Goal: Task Accomplishment & Management: Use online tool/utility

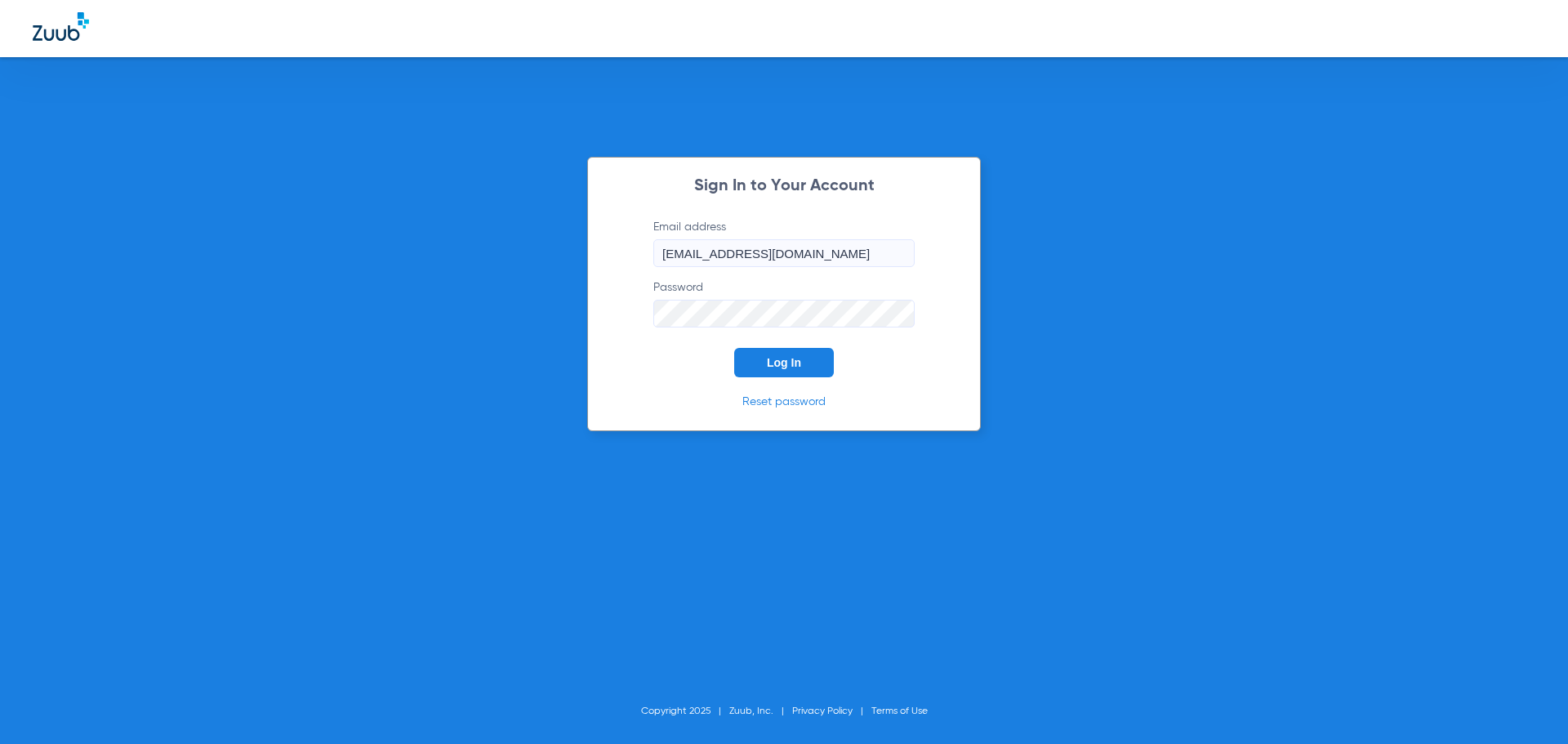
click at [773, 357] on button "Log In" at bounding box center [784, 363] width 99 height 29
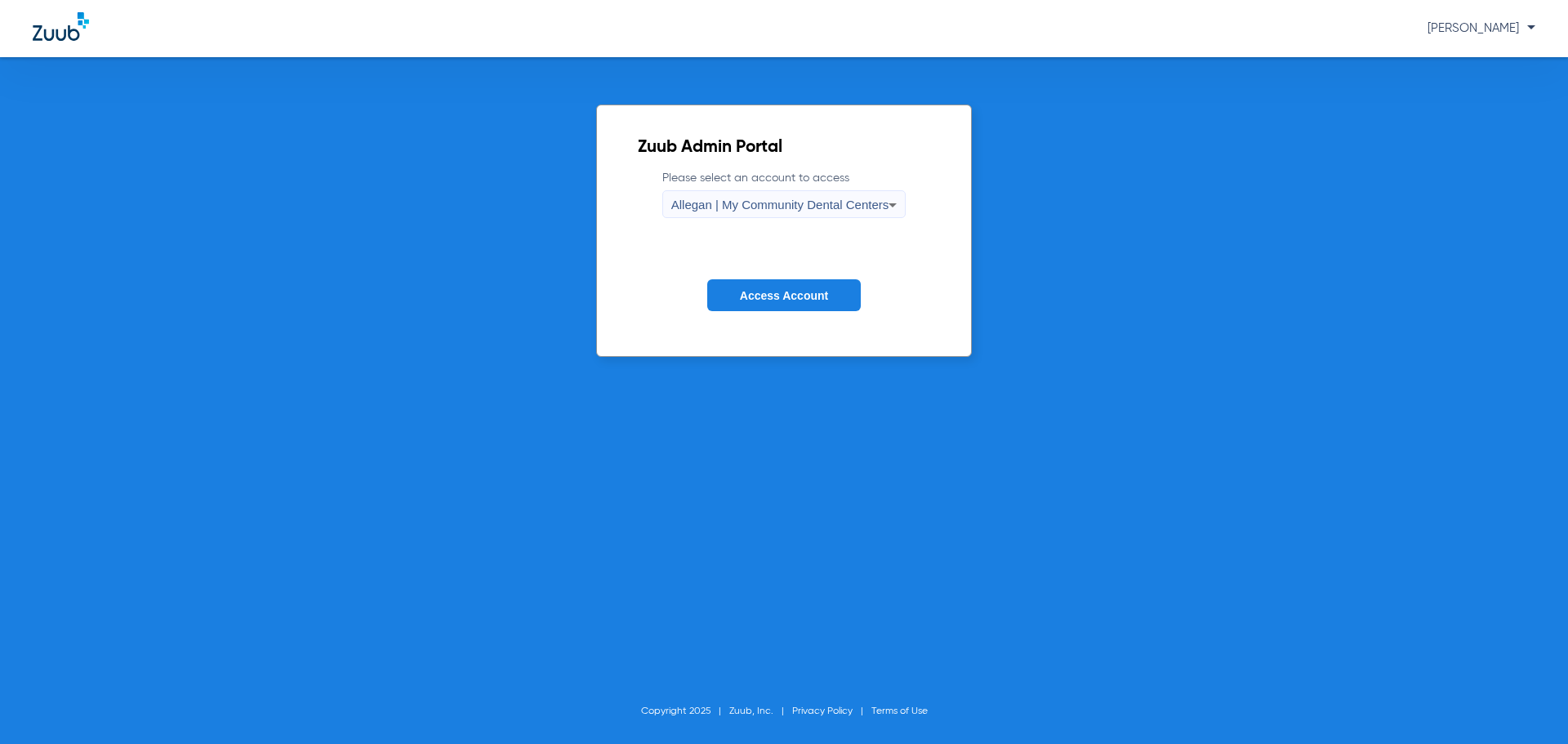
click at [740, 210] on span "Allegan | My Community Dental Centers" at bounding box center [780, 204] width 218 height 14
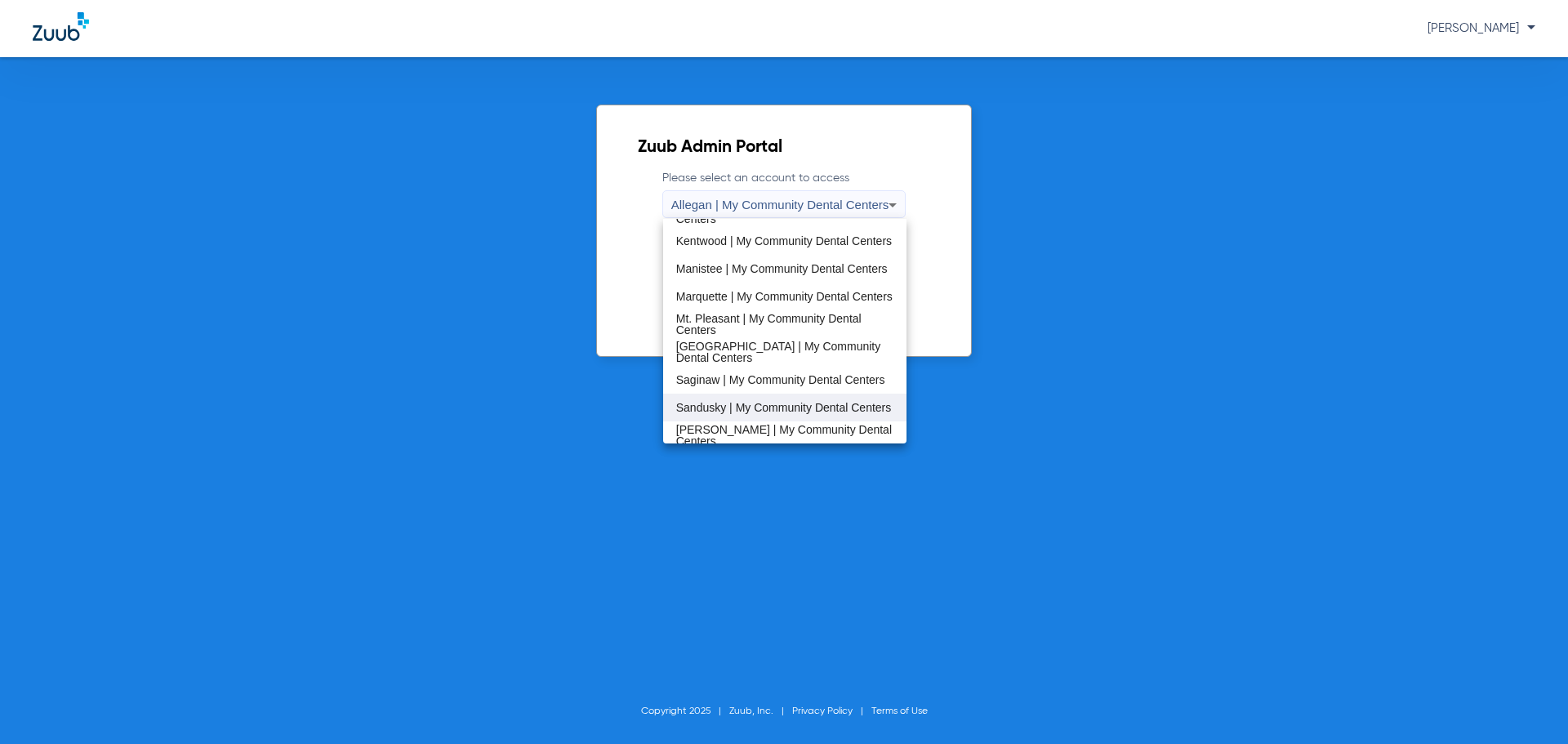
scroll to position [525, 0]
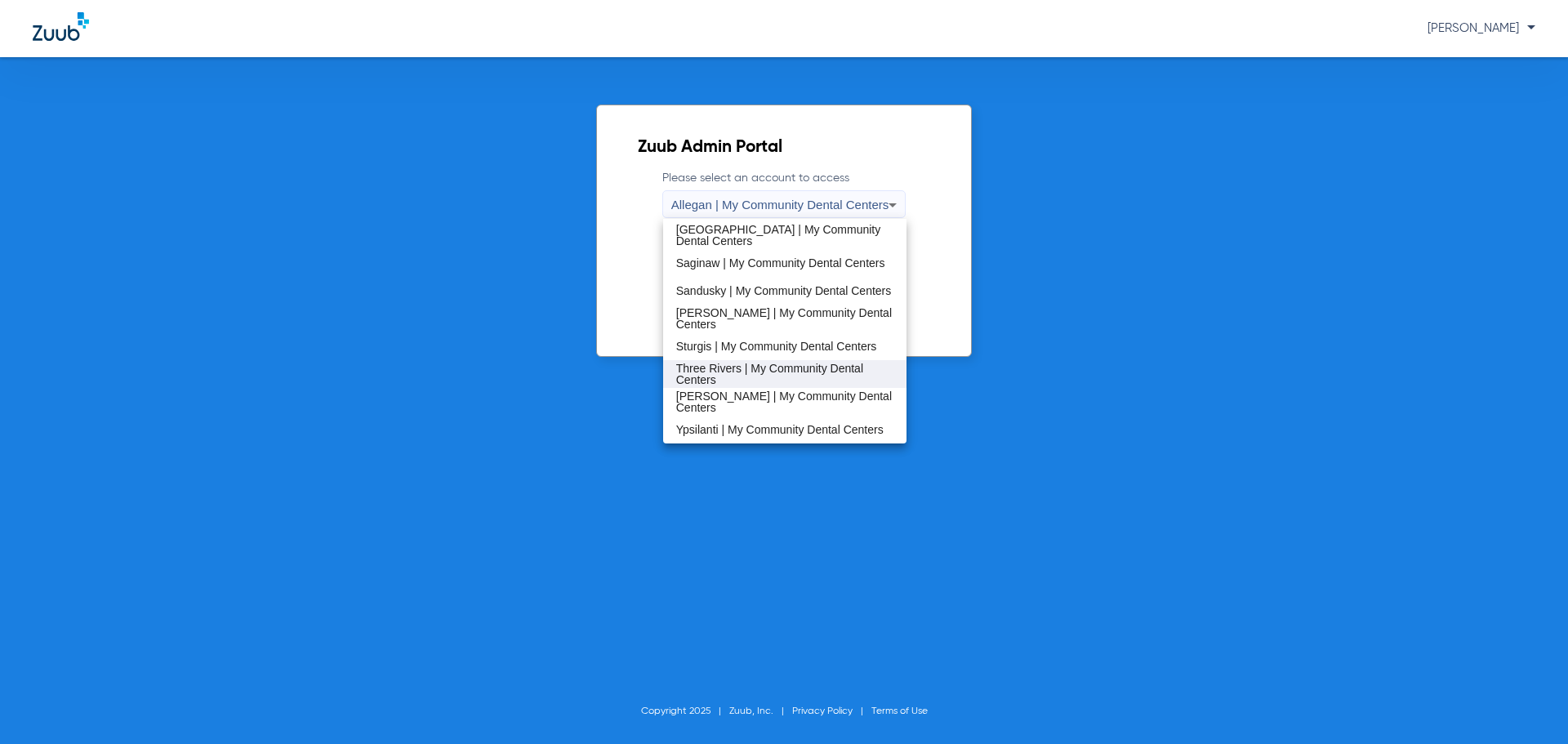
click at [731, 382] on span "Three Rivers | My Community Dental Centers" at bounding box center [784, 374] width 218 height 23
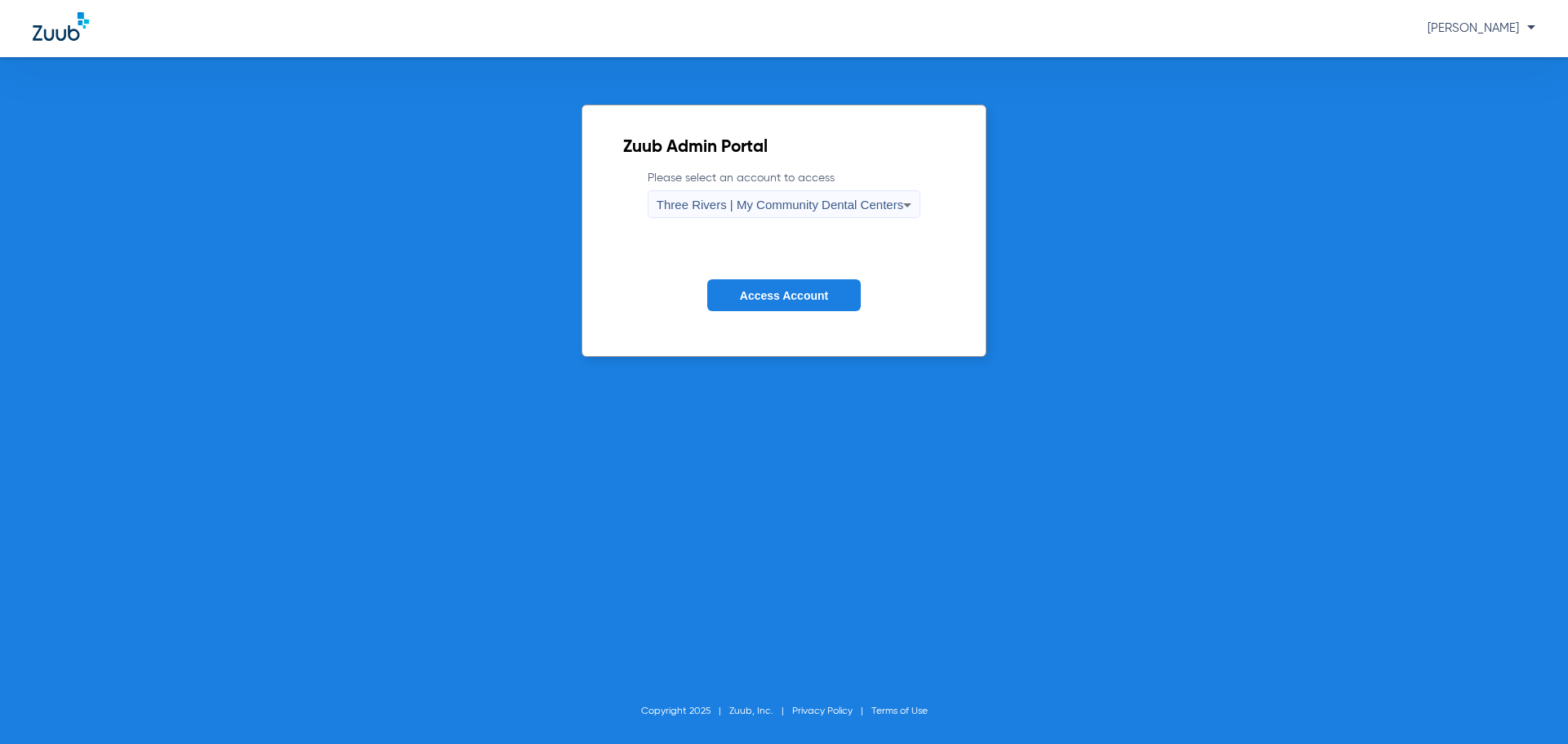
click at [728, 299] on button "Access Account" at bounding box center [784, 295] width 154 height 32
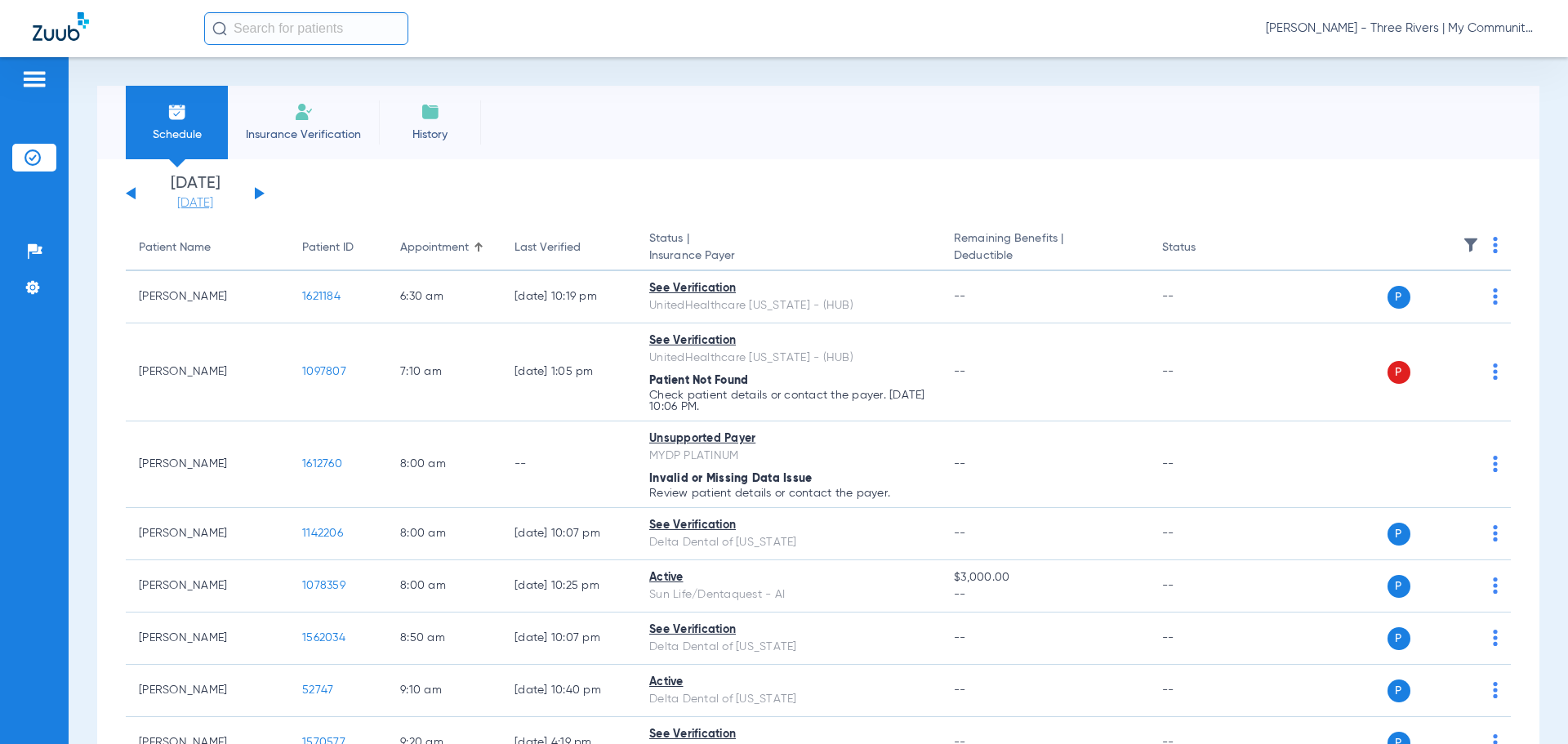
click at [180, 205] on link "[DATE]" at bounding box center [195, 203] width 98 height 17
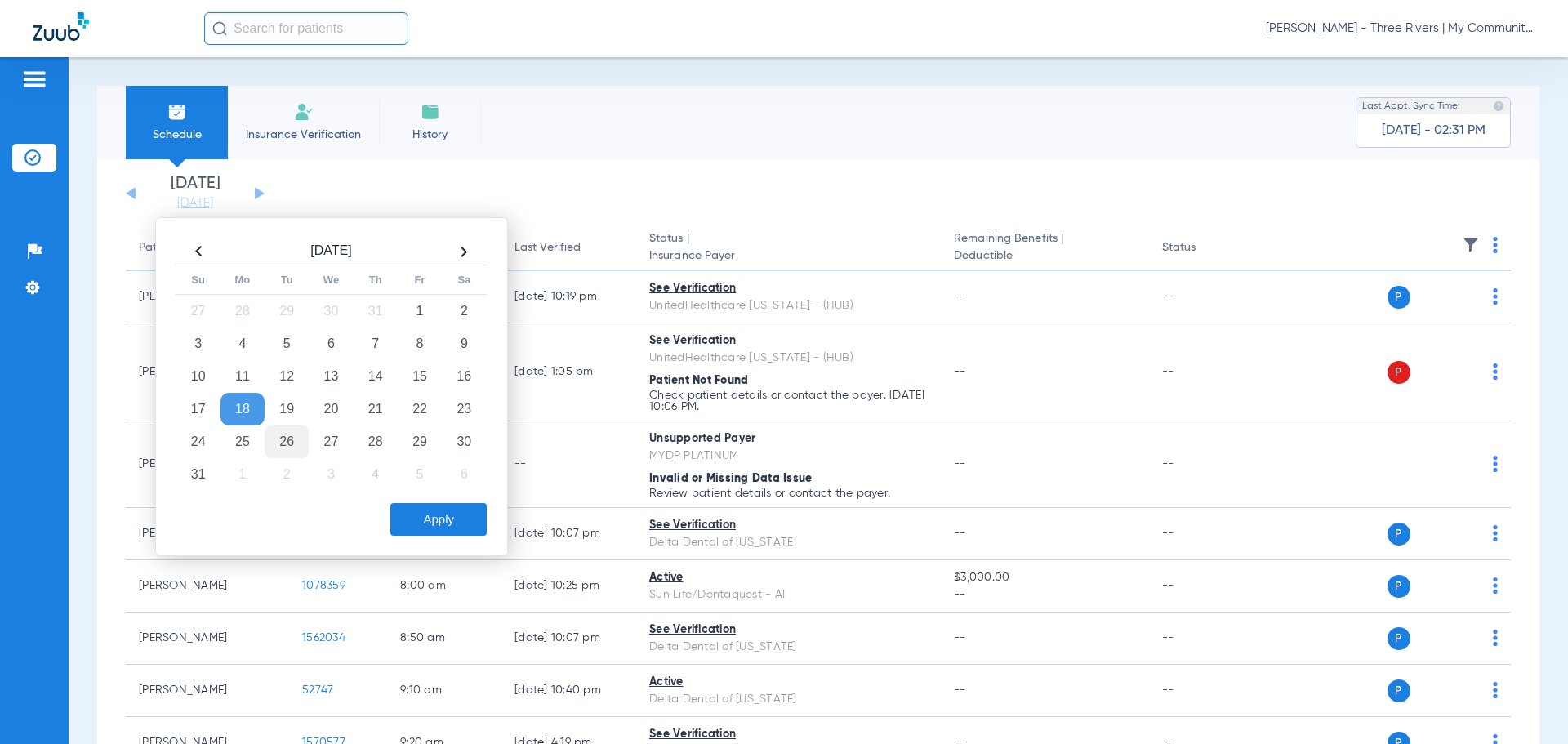
click at [284, 444] on td "26" at bounding box center [286, 441] width 44 height 32
drag, startPoint x: 450, startPoint y: 511, endPoint x: 436, endPoint y: 505, distance: 15.2
click at [451, 511] on button "Apply" at bounding box center [438, 518] width 97 height 32
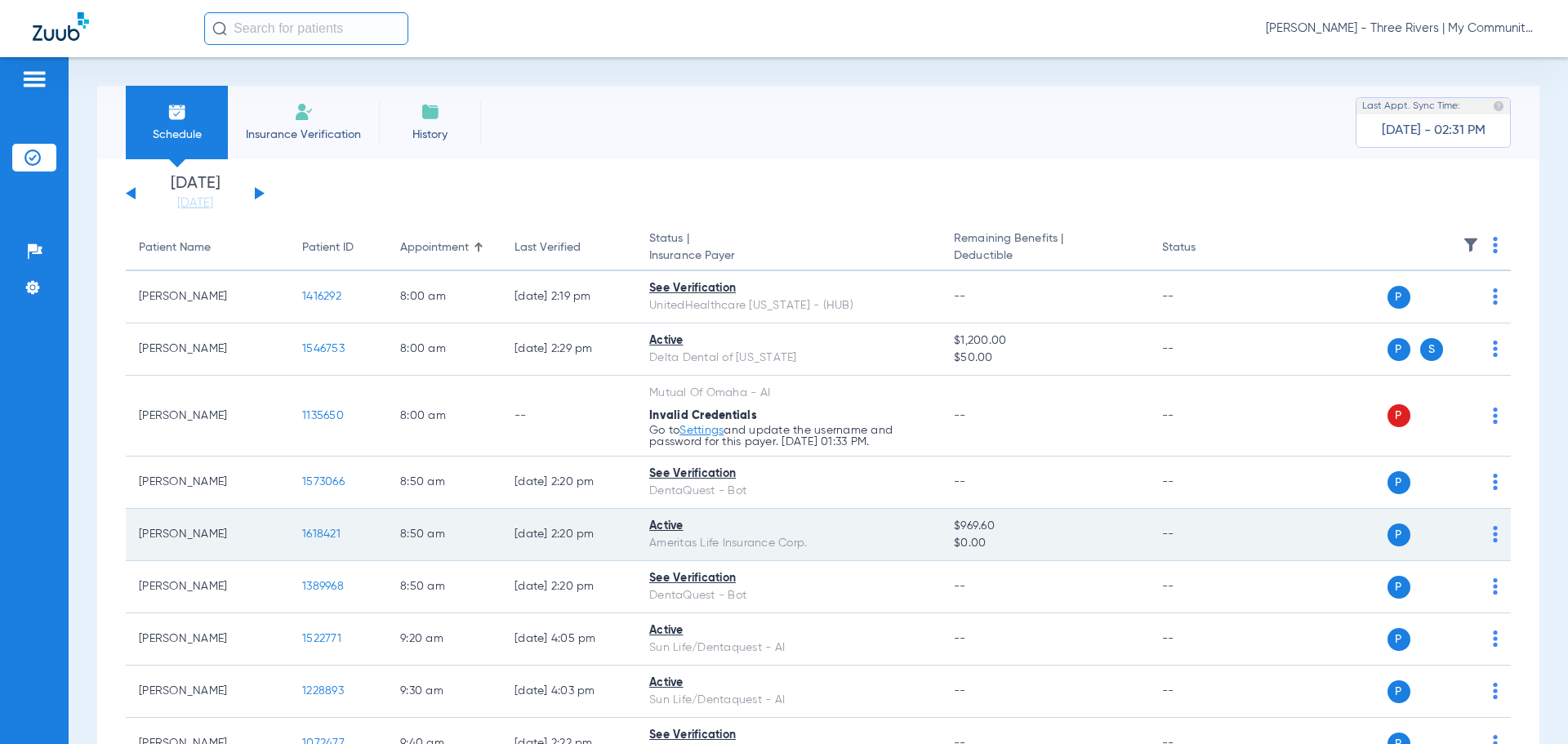
click at [328, 533] on span "1618421" at bounding box center [321, 534] width 39 height 11
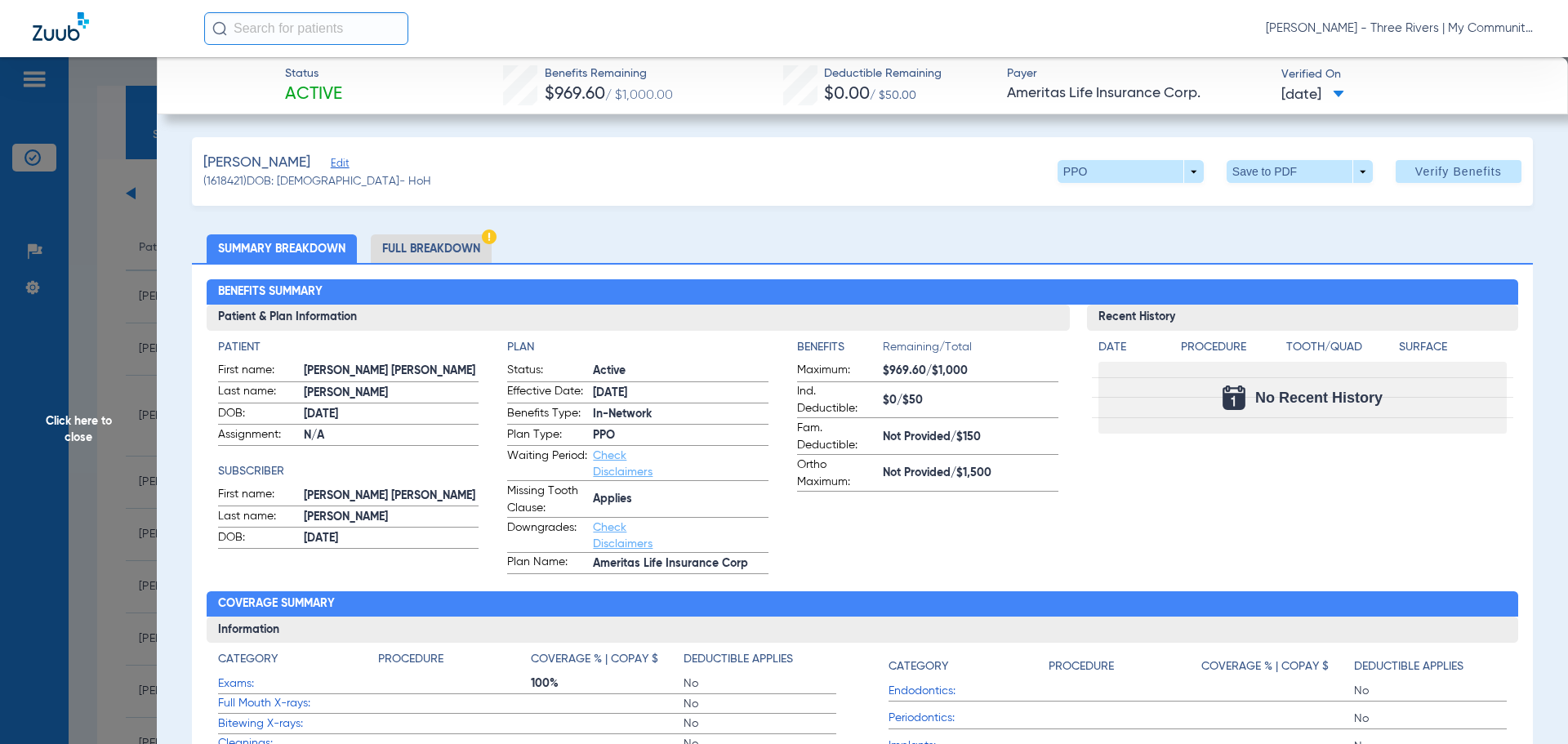
click at [444, 248] on li "Full Breakdown" at bounding box center [431, 248] width 121 height 29
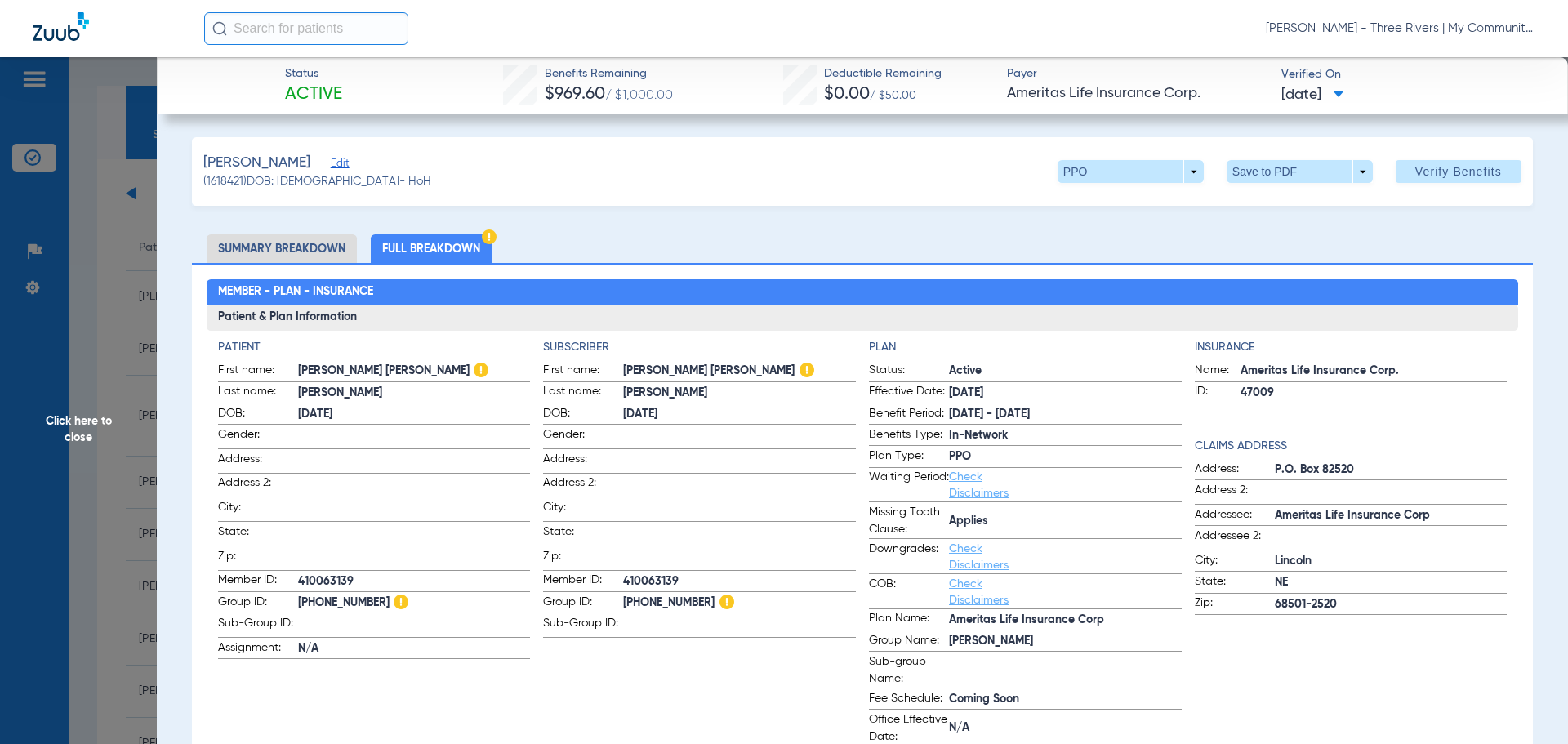
click at [59, 419] on span "Click here to close" at bounding box center [78, 429] width 157 height 744
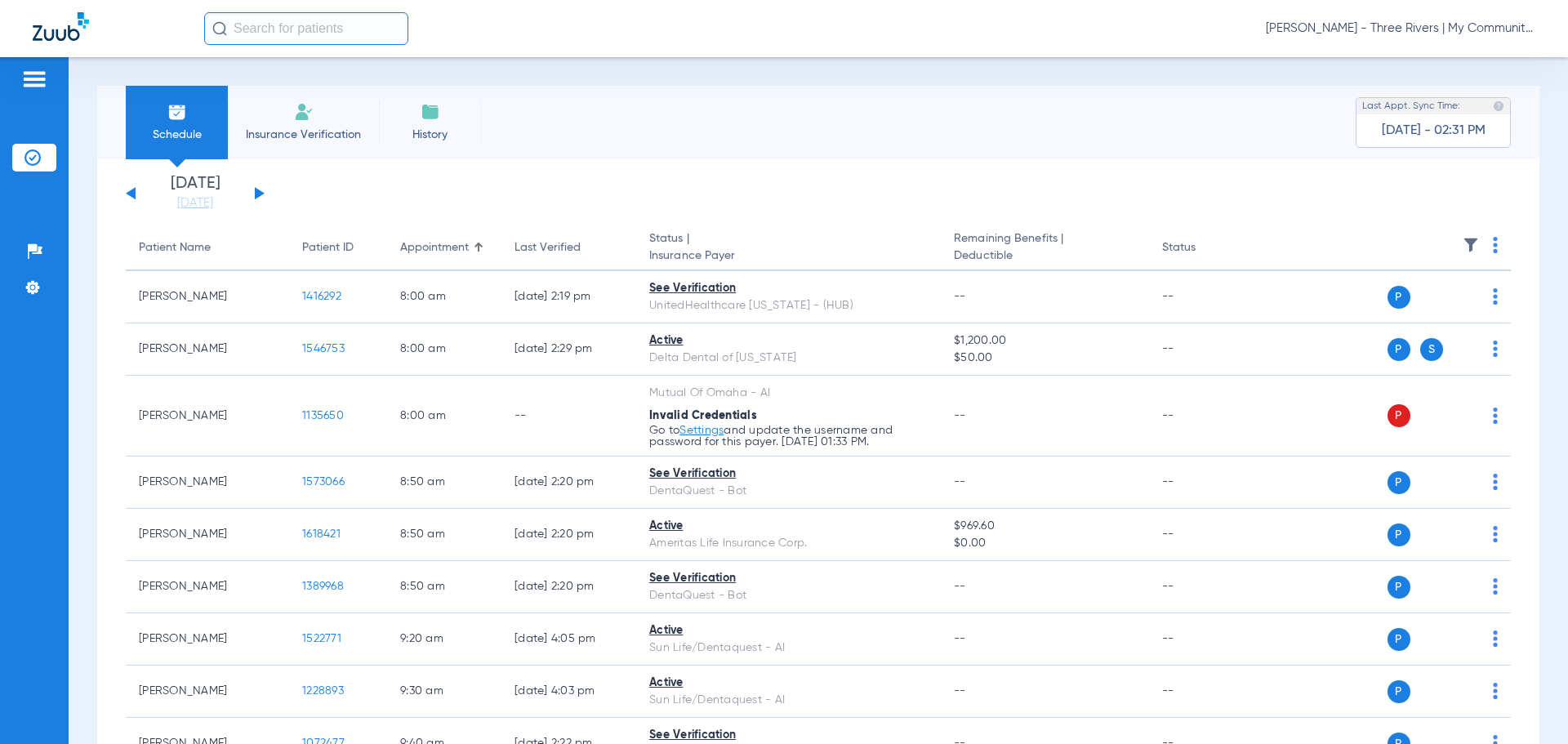
click at [263, 194] on button at bounding box center [260, 192] width 10 height 12
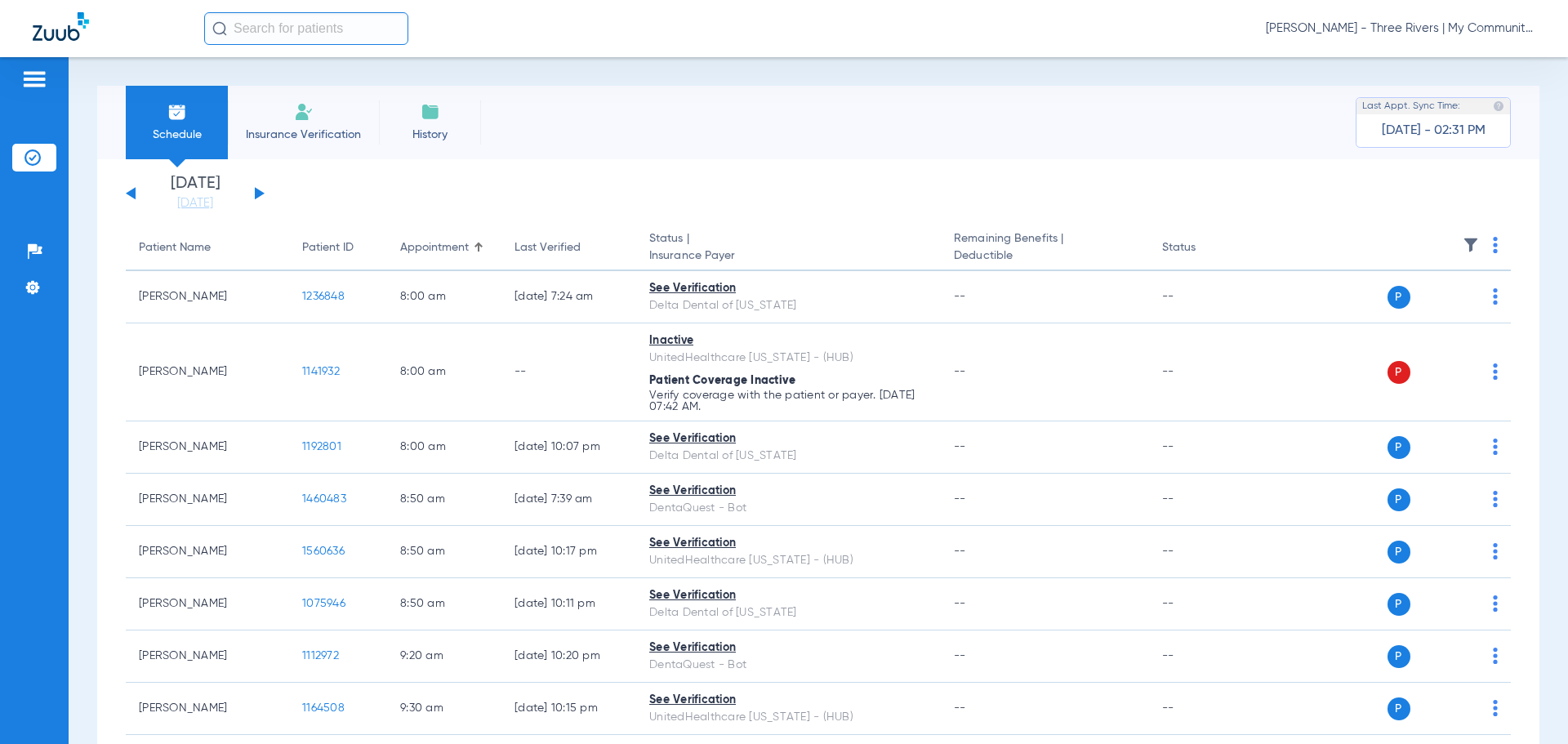
click at [1493, 249] on img at bounding box center [1494, 245] width 5 height 17
click at [1458, 299] on button "Verify All" at bounding box center [1420, 308] width 128 height 32
